Goal: Task Accomplishment & Management: Manage account settings

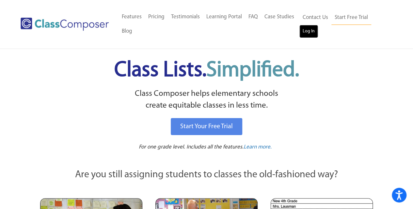
click at [312, 34] on link "Log In" at bounding box center [308, 31] width 19 height 13
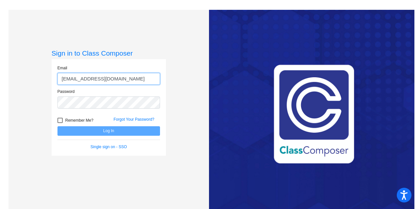
type input "f3822@forsyth.k12.ga.us"
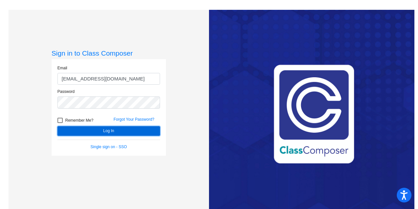
click at [95, 132] on button "Log In" at bounding box center [108, 130] width 103 height 9
click at [104, 131] on button "Log In" at bounding box center [108, 130] width 103 height 9
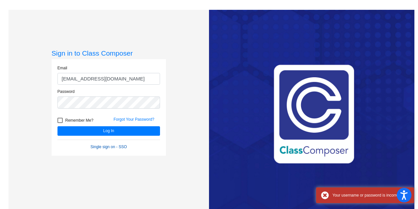
click at [117, 144] on link "Single sign on - SSO" at bounding box center [108, 146] width 36 height 5
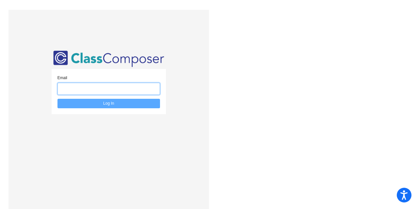
click at [111, 91] on input "email" at bounding box center [108, 89] width 103 height 12
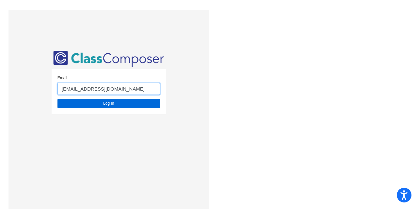
type input "f43822@forsyth.k12.ga.us"
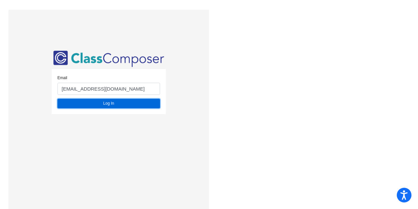
click at [110, 103] on button "Log In" at bounding box center [108, 103] width 103 height 9
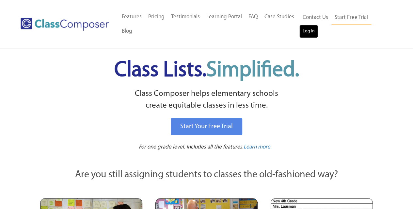
click at [308, 29] on link "Log In" at bounding box center [308, 31] width 19 height 13
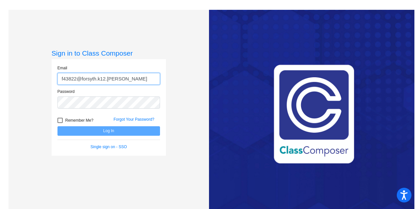
click at [123, 79] on input "f43822@forsyth.k12.[PERSON_NAME]" at bounding box center [108, 79] width 103 height 12
type input "[EMAIL_ADDRESS][DOMAIN_NAME]"
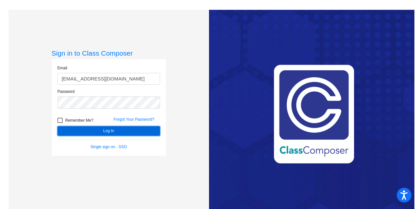
click at [110, 130] on button "Log In" at bounding box center [108, 130] width 103 height 9
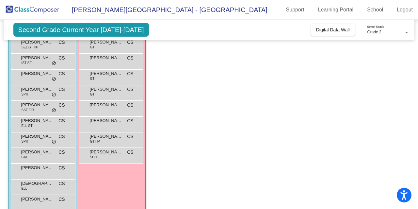
scroll to position [110, 0]
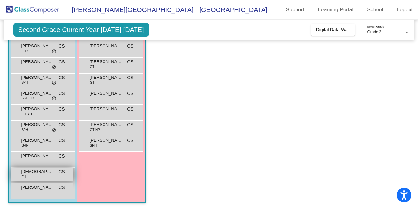
click at [33, 171] on span "Shiv Sharav" at bounding box center [37, 171] width 33 height 7
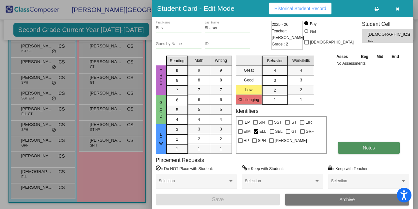
click at [380, 144] on button "Notes" at bounding box center [369, 148] width 62 height 12
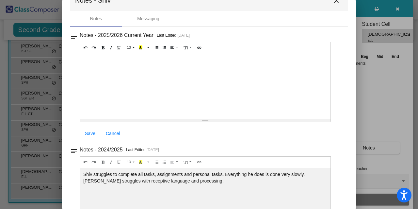
scroll to position [0, 0]
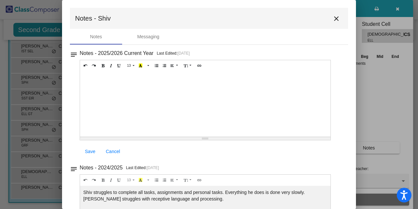
click at [333, 18] on mat-icon "close" at bounding box center [336, 19] width 8 height 8
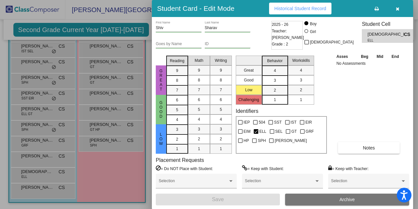
click at [288, 24] on span "2025 - 26" at bounding box center [280, 24] width 17 height 7
click at [322, 6] on span "Historical Student Record" at bounding box center [300, 8] width 52 height 5
